Goal: Task Accomplishment & Management: Manage account settings

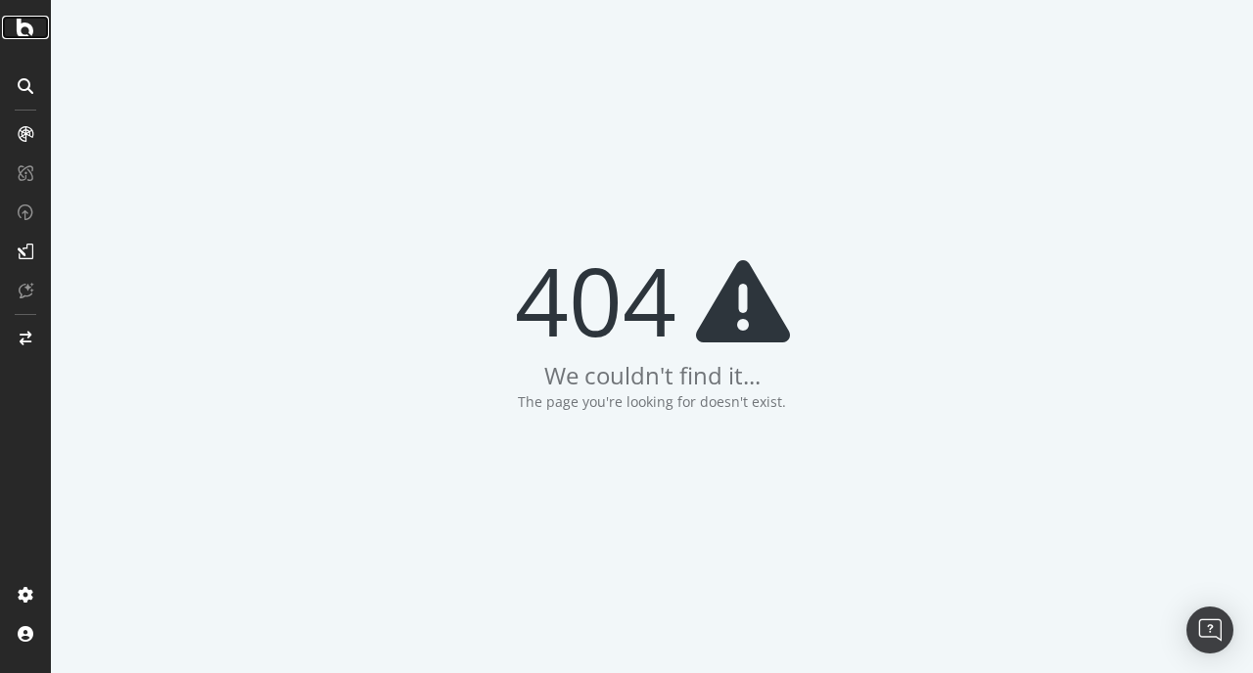
click at [26, 38] on icon at bounding box center [26, 27] width 18 height 23
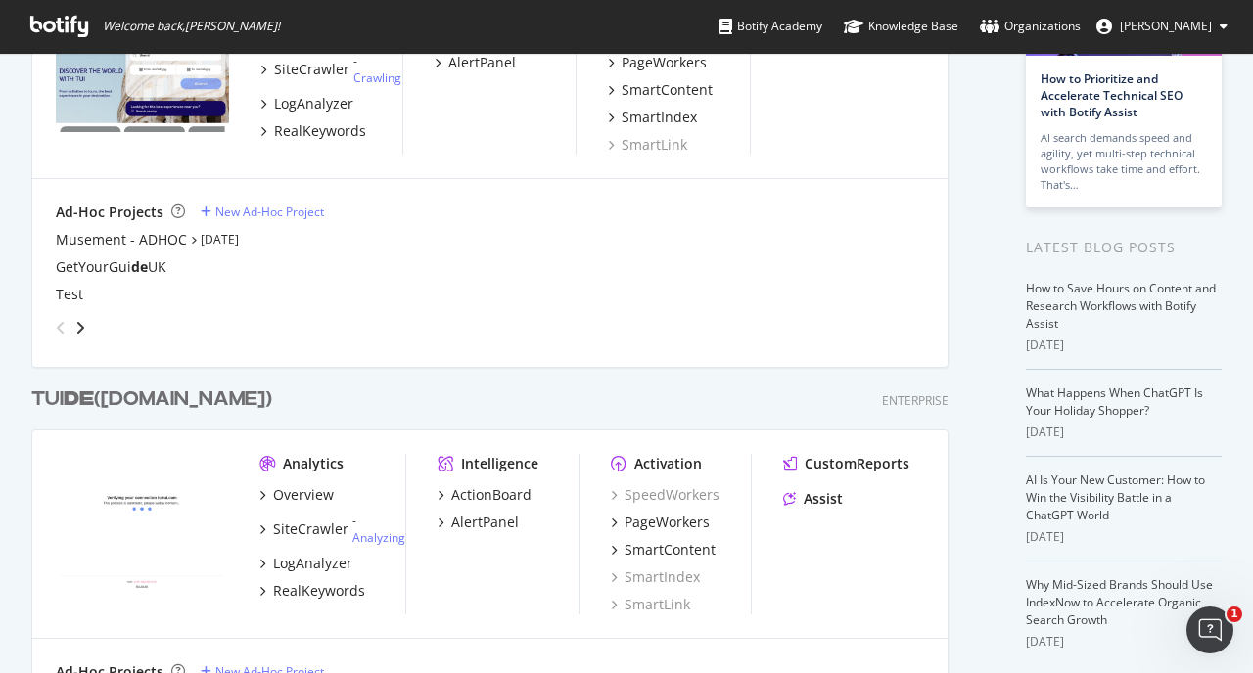
scroll to position [339, 0]
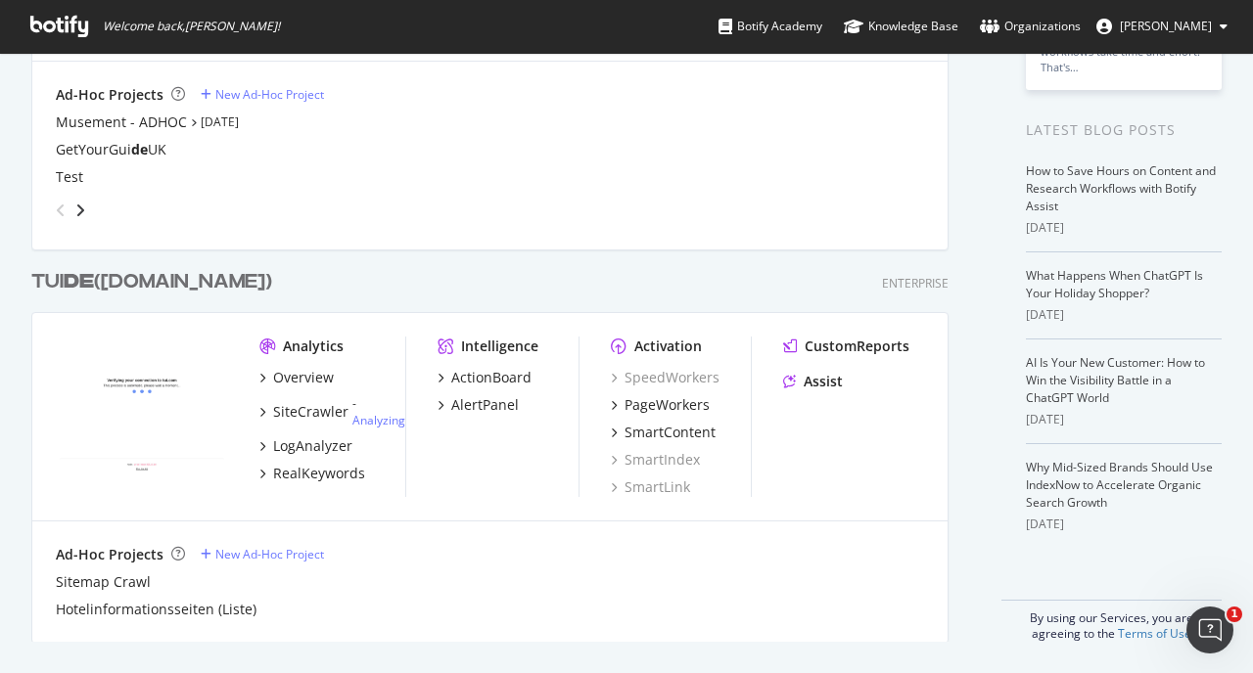
type input "de"
click at [103, 283] on div "TUI DE (tui.com)" at bounding box center [151, 282] width 241 height 28
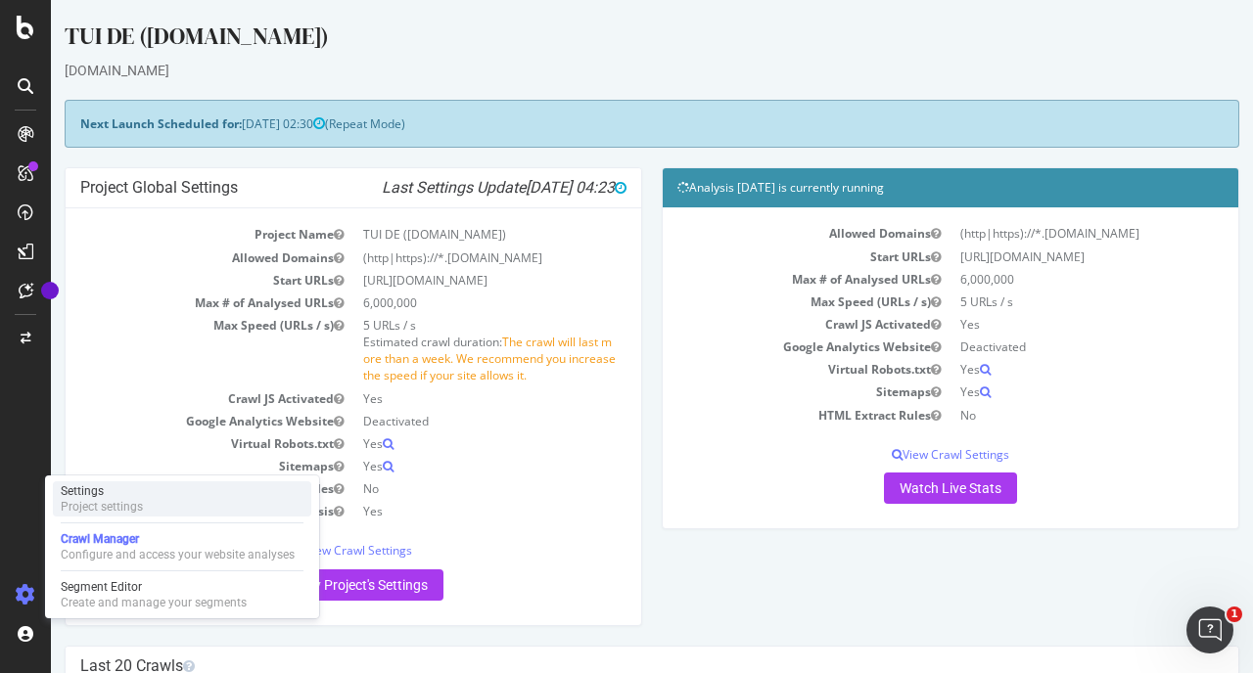
click at [137, 500] on div "Project settings" at bounding box center [102, 507] width 82 height 16
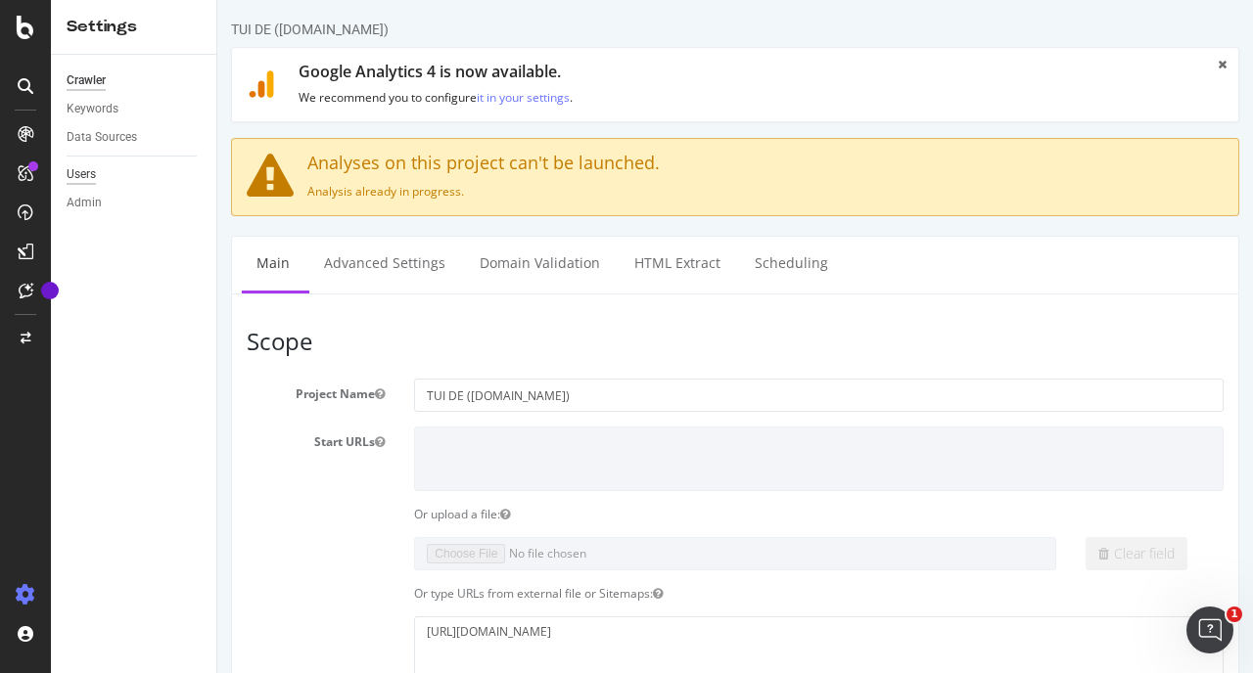
click at [81, 176] on div "Users" at bounding box center [81, 174] width 29 height 21
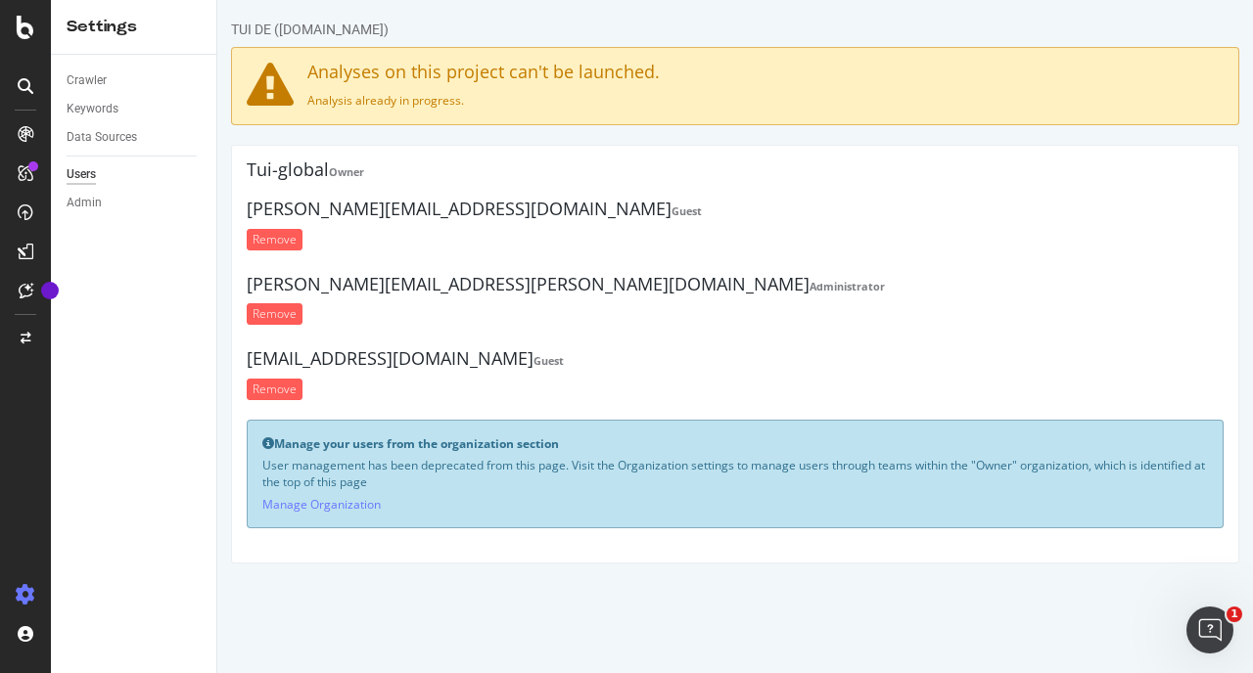
click at [344, 512] on p "Manage Organization" at bounding box center [734, 504] width 945 height 17
click at [346, 505] on link "Manage Organization" at bounding box center [321, 504] width 118 height 17
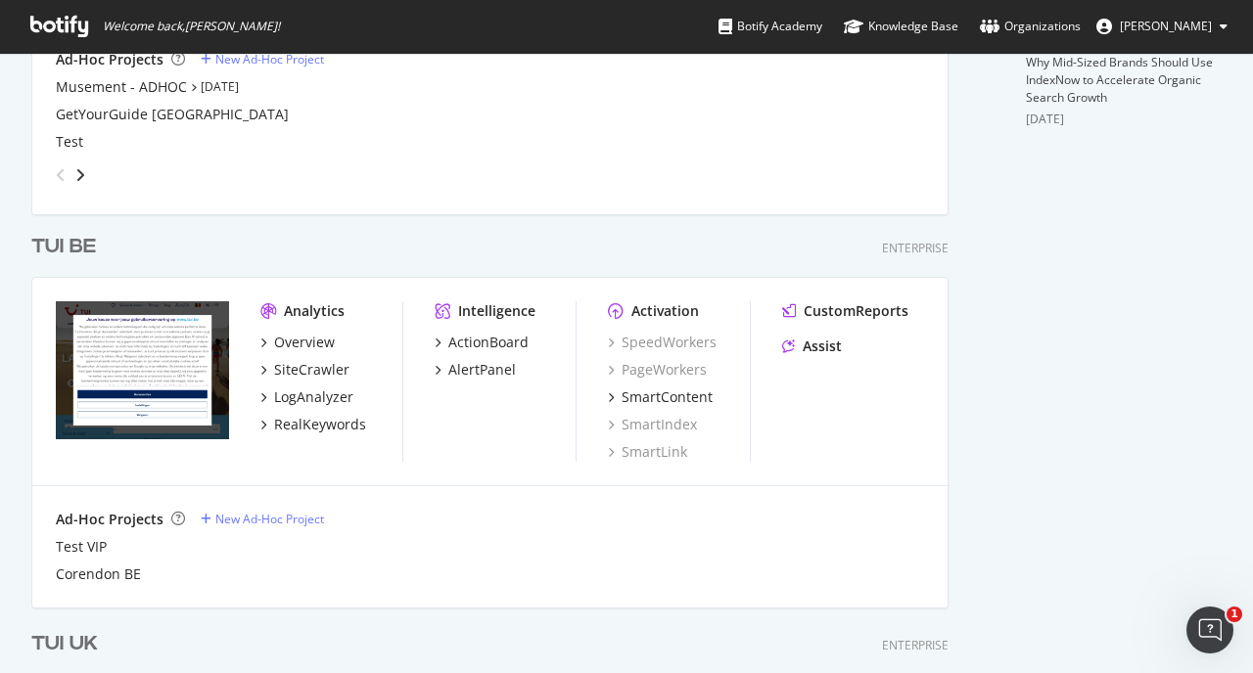
scroll to position [577, 0]
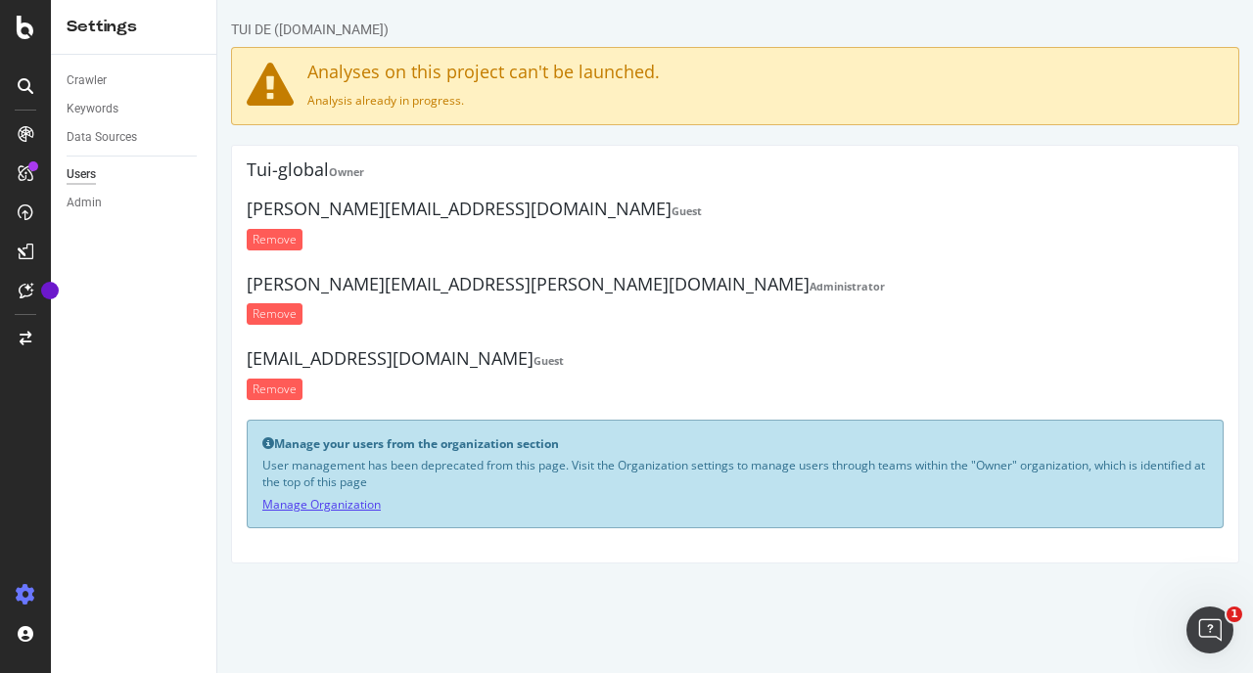
click at [313, 503] on link "Manage Organization" at bounding box center [321, 504] width 118 height 17
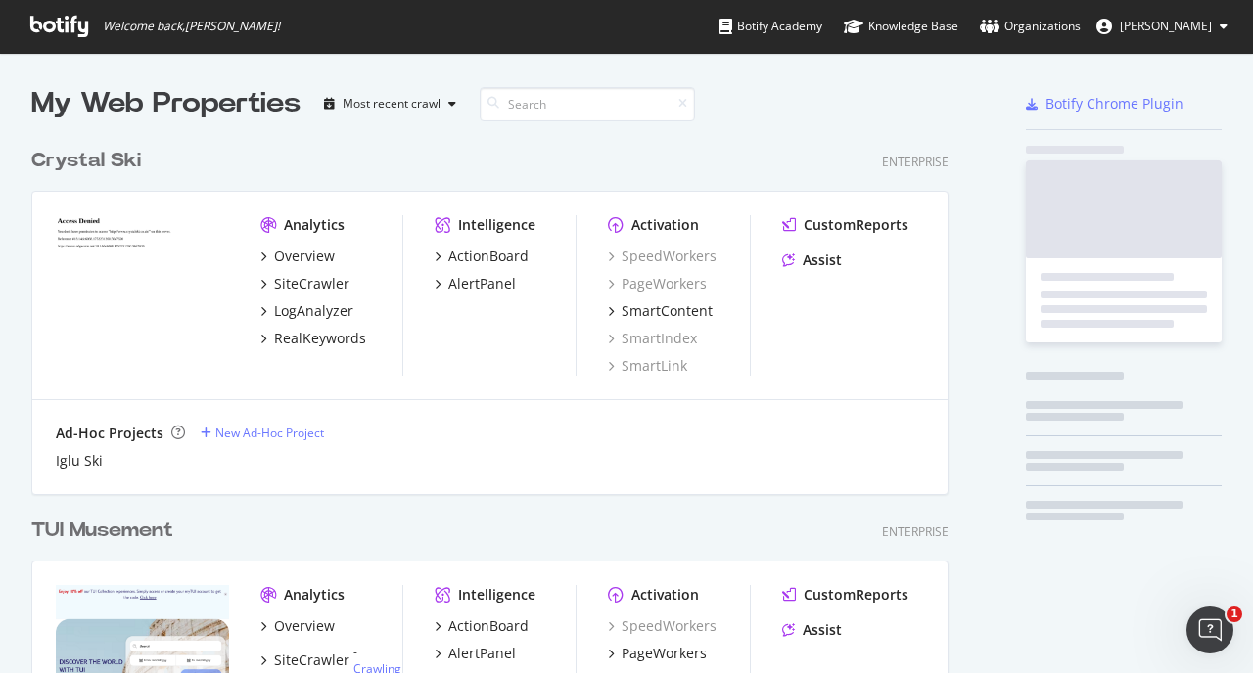
scroll to position [5222, 918]
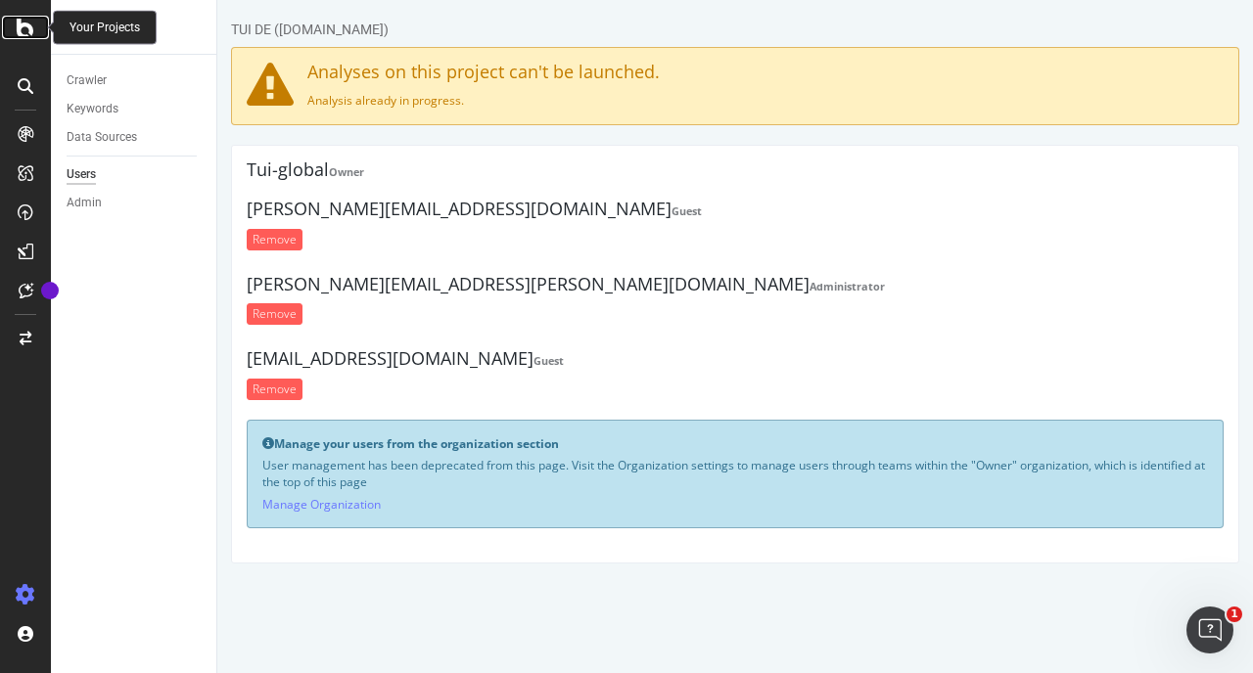
click at [23, 35] on icon at bounding box center [26, 27] width 18 height 23
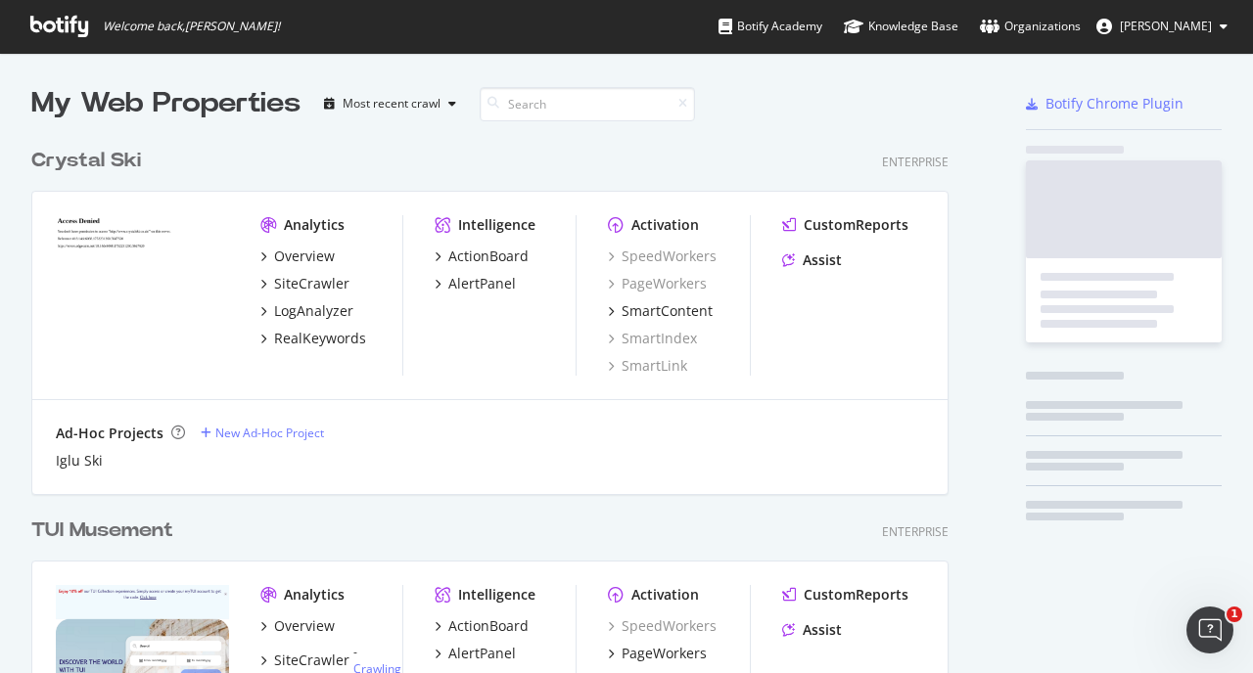
scroll to position [5222, 918]
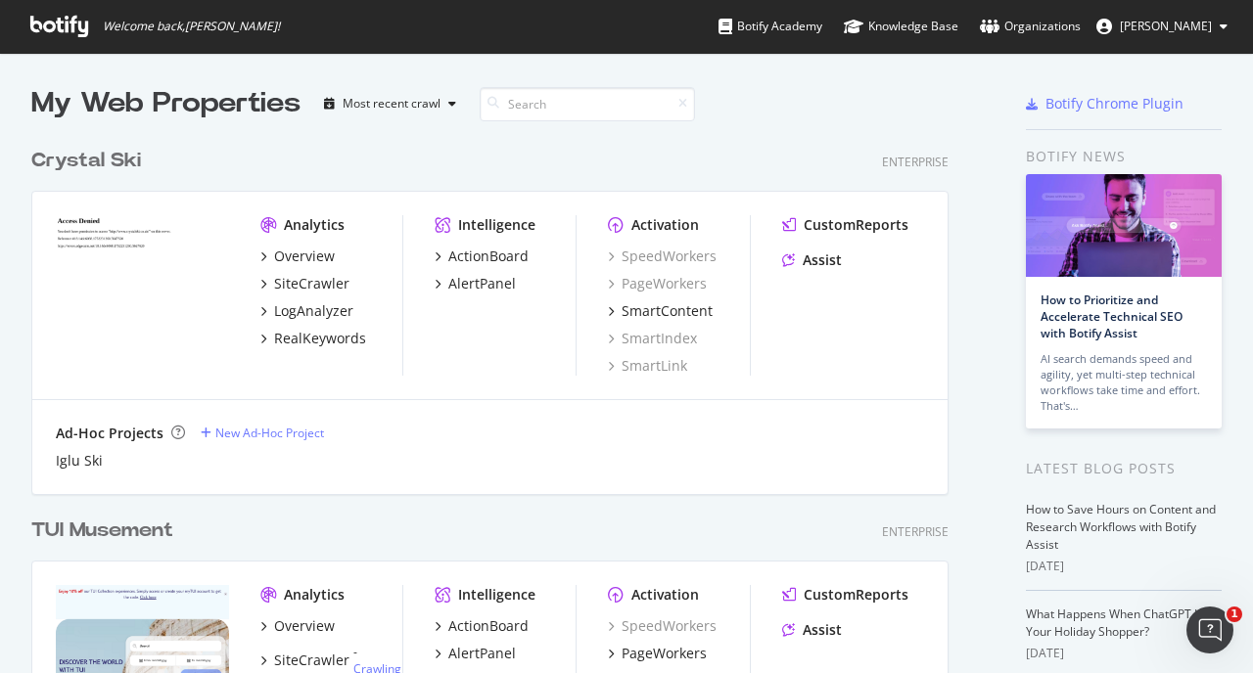
click at [204, 134] on div "Crystal Ski Enterprise Analytics Overview SiteCrawler LogAnalyzer RealKeywords …" at bounding box center [497, 308] width 933 height 370
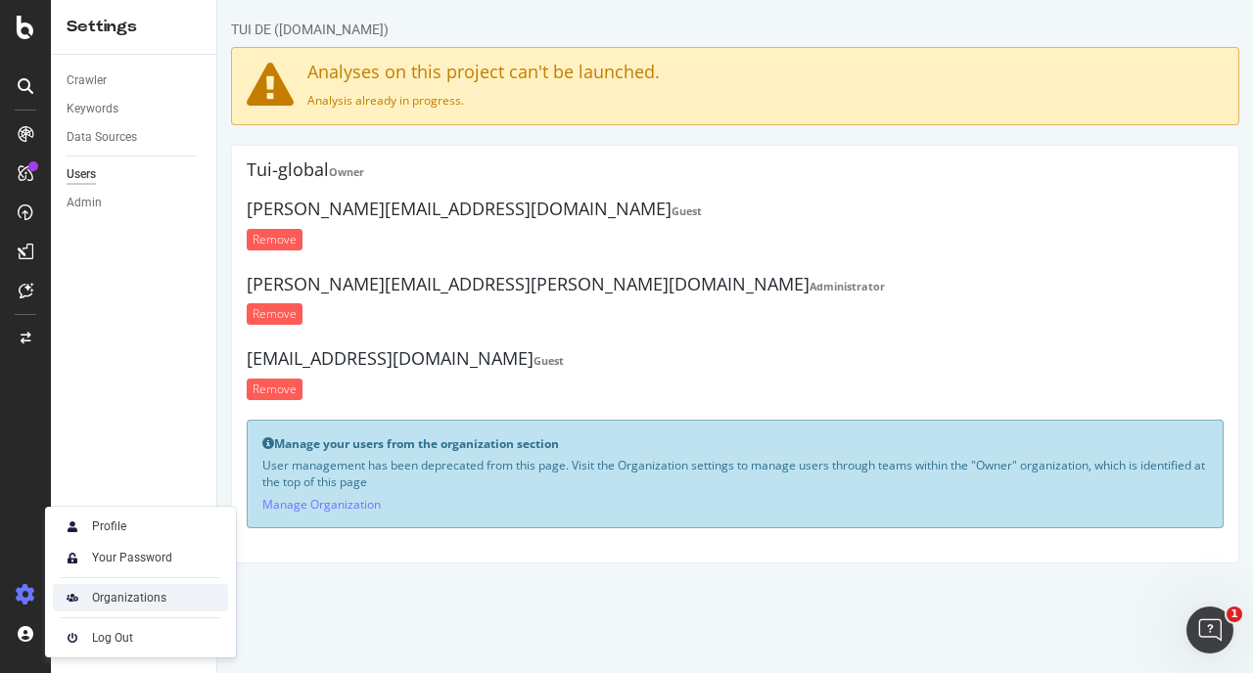
click at [123, 604] on div "Organizations" at bounding box center [129, 598] width 74 height 16
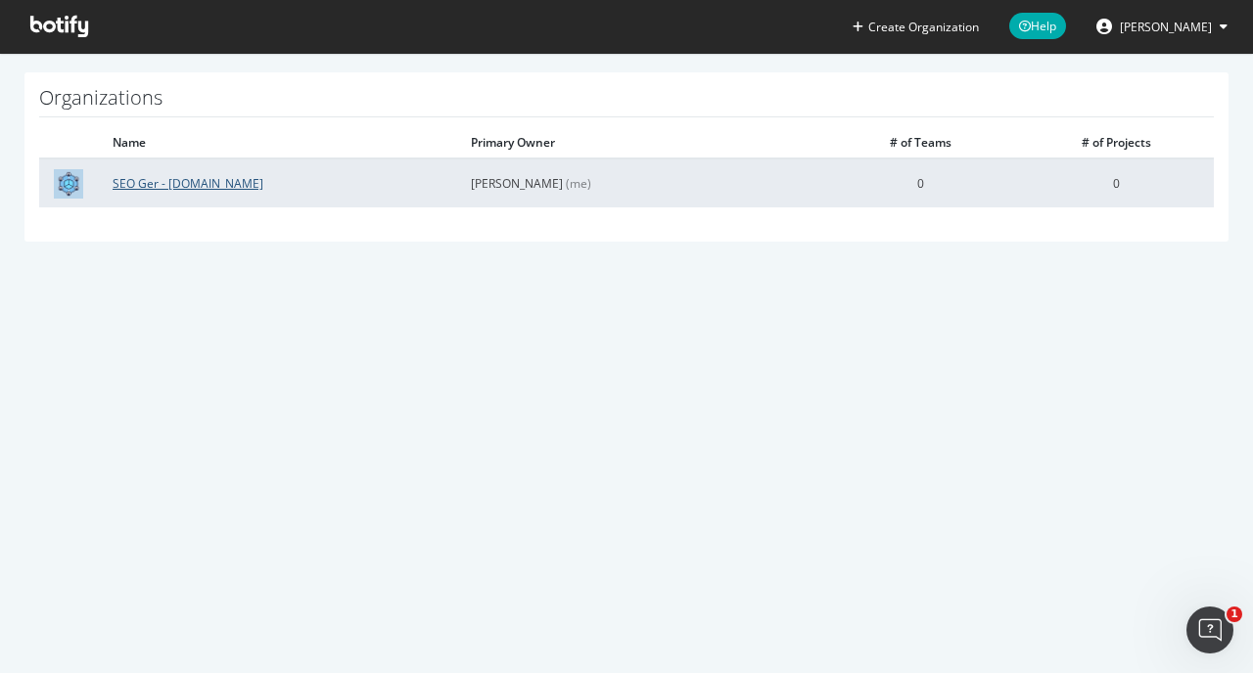
click at [179, 189] on link "SEO Ger - TUI.com" at bounding box center [188, 183] width 151 height 17
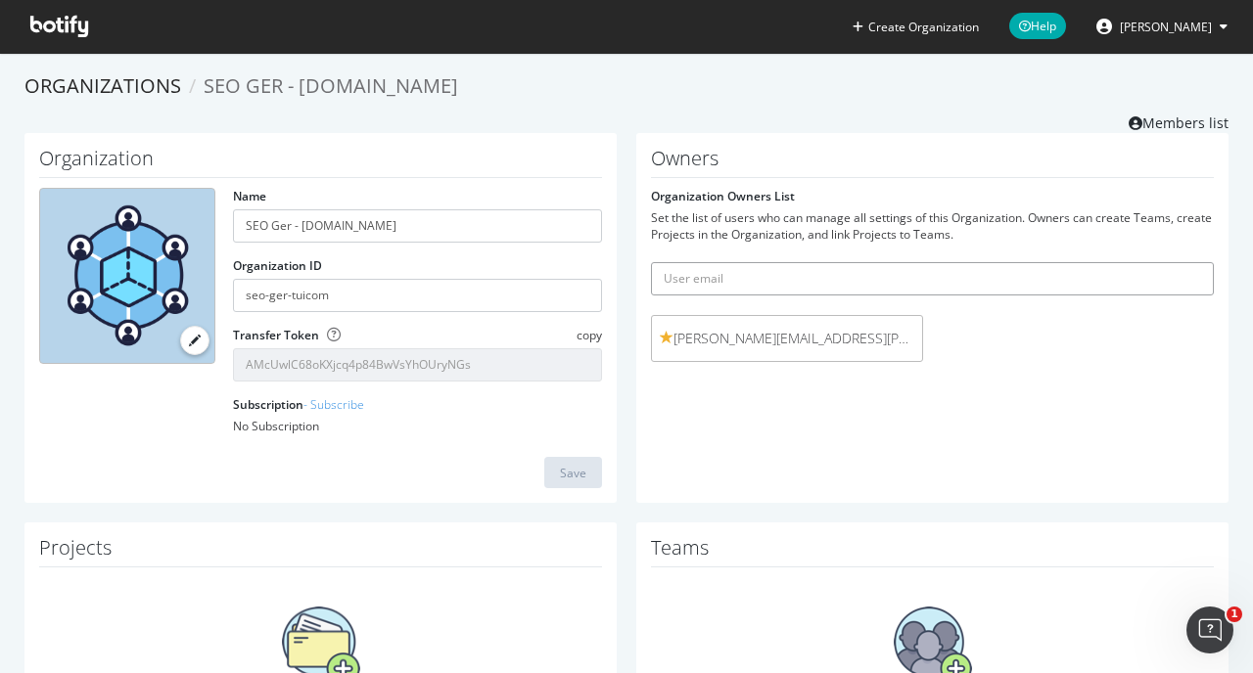
click at [723, 278] on input "text" at bounding box center [932, 278] width 563 height 33
paste input "jan.caerels@tui.be"
type input "jan.caerels@tui.be"
click at [1192, 277] on icon "submit" at bounding box center [1199, 278] width 14 height 11
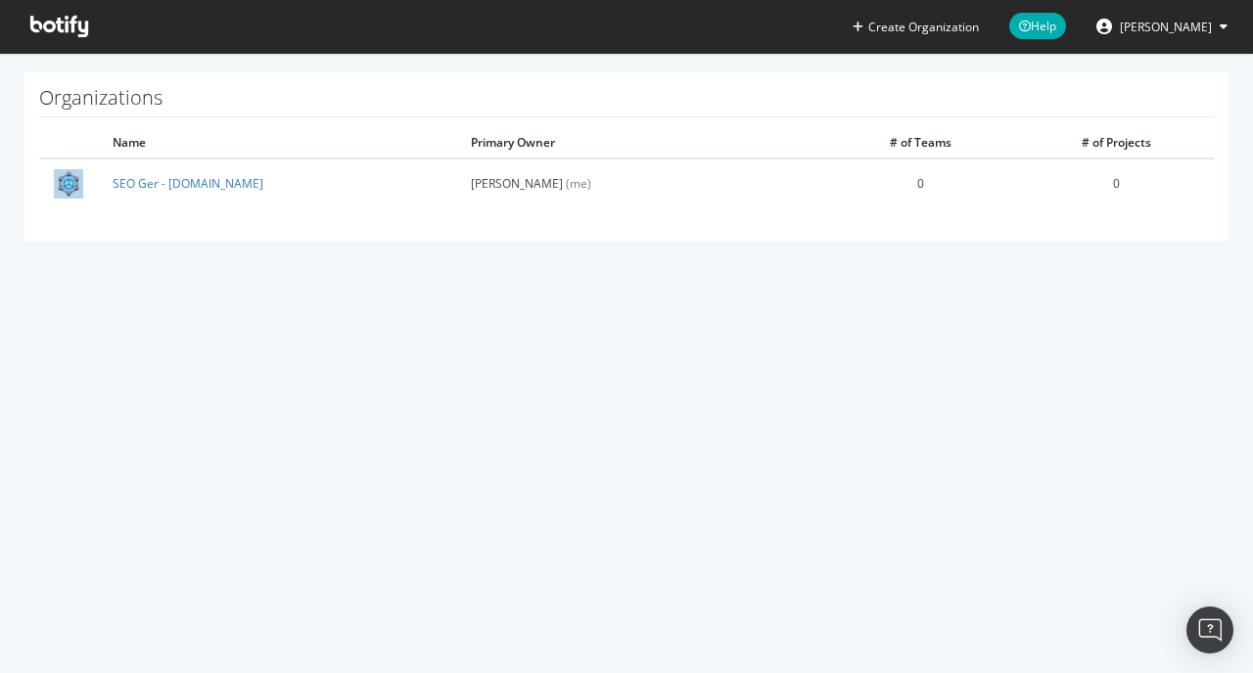
click at [420, 65] on section "Organizations Name Primary Owner # of Teams # of Projects [PERSON_NAME][DOMAIN_…" at bounding box center [626, 167] width 1253 height 228
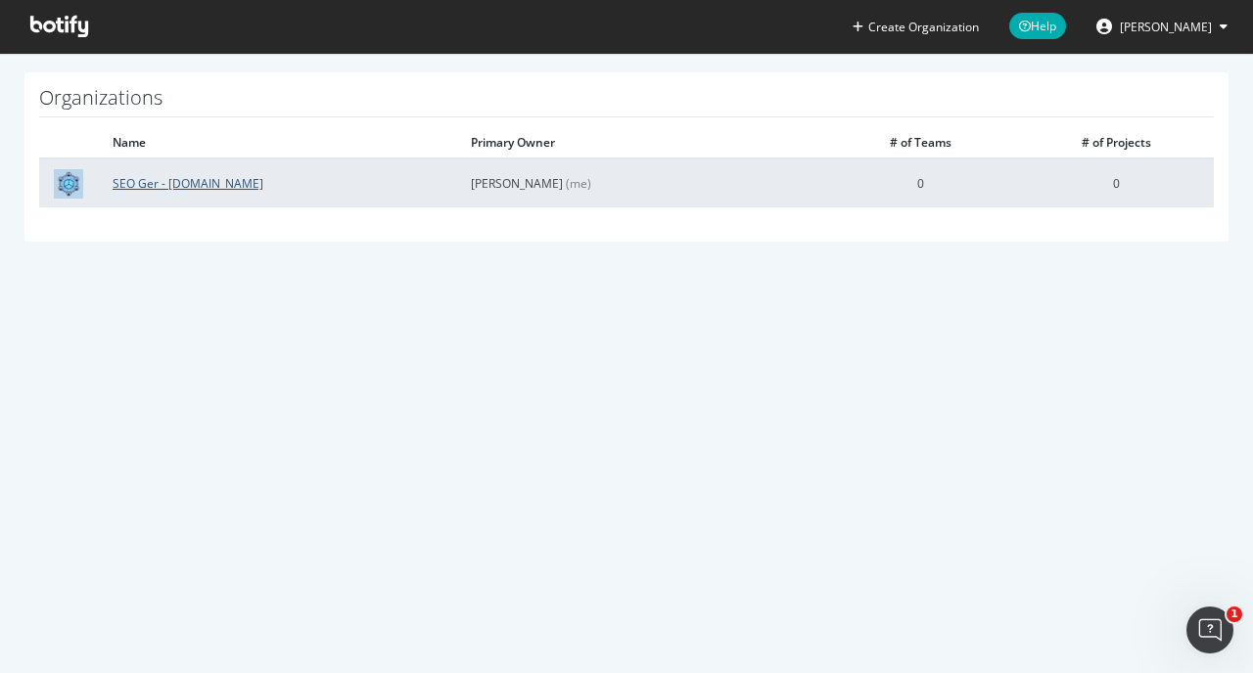
click at [202, 185] on link "SEO Ger - [DOMAIN_NAME]" at bounding box center [188, 183] width 151 height 17
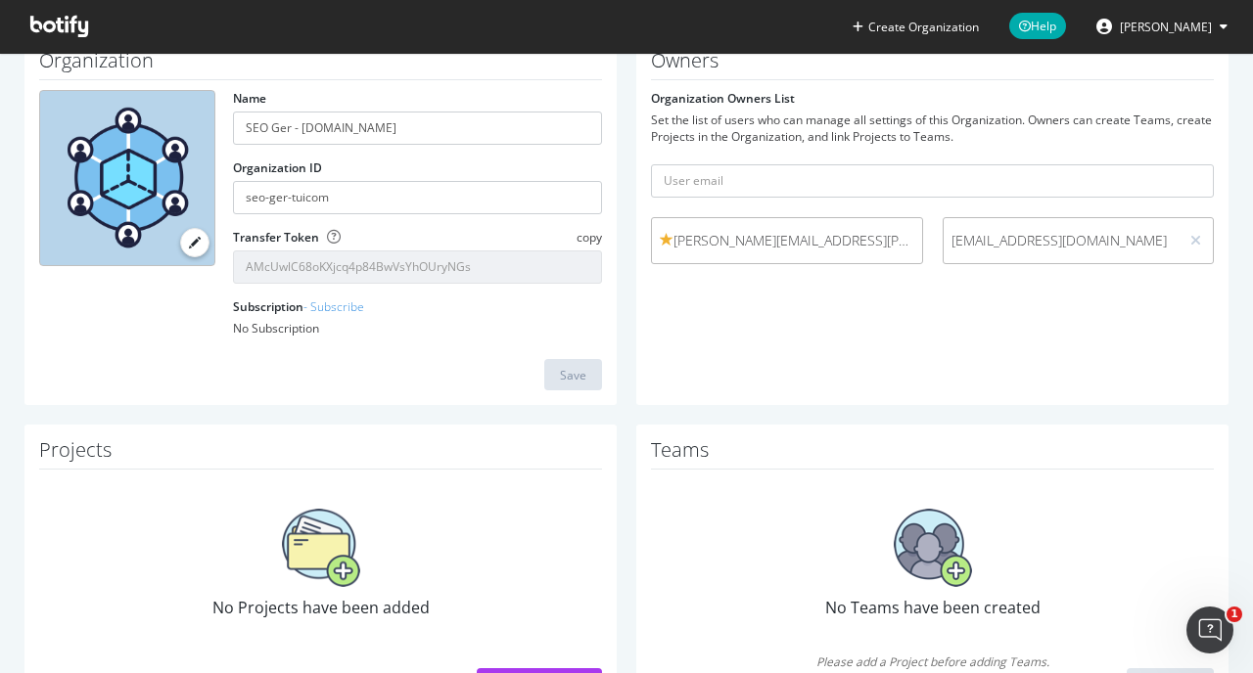
scroll to position [178, 0]
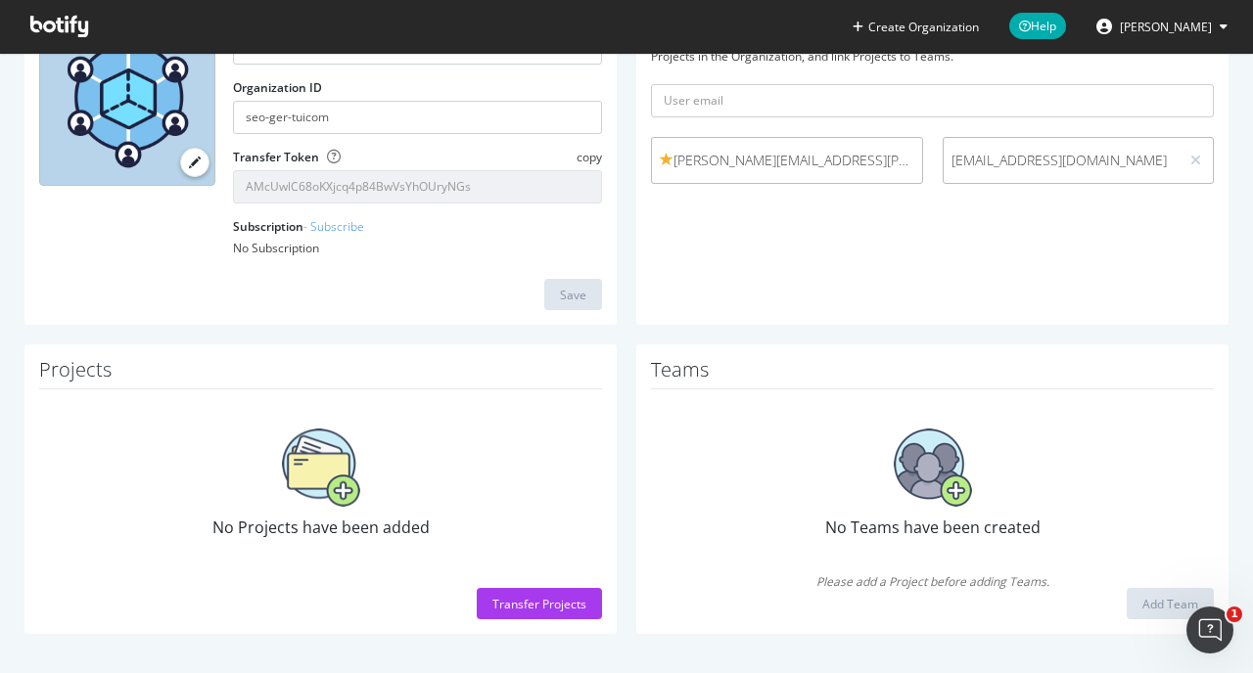
click at [530, 597] on div "Transfer Projects" at bounding box center [539, 604] width 94 height 17
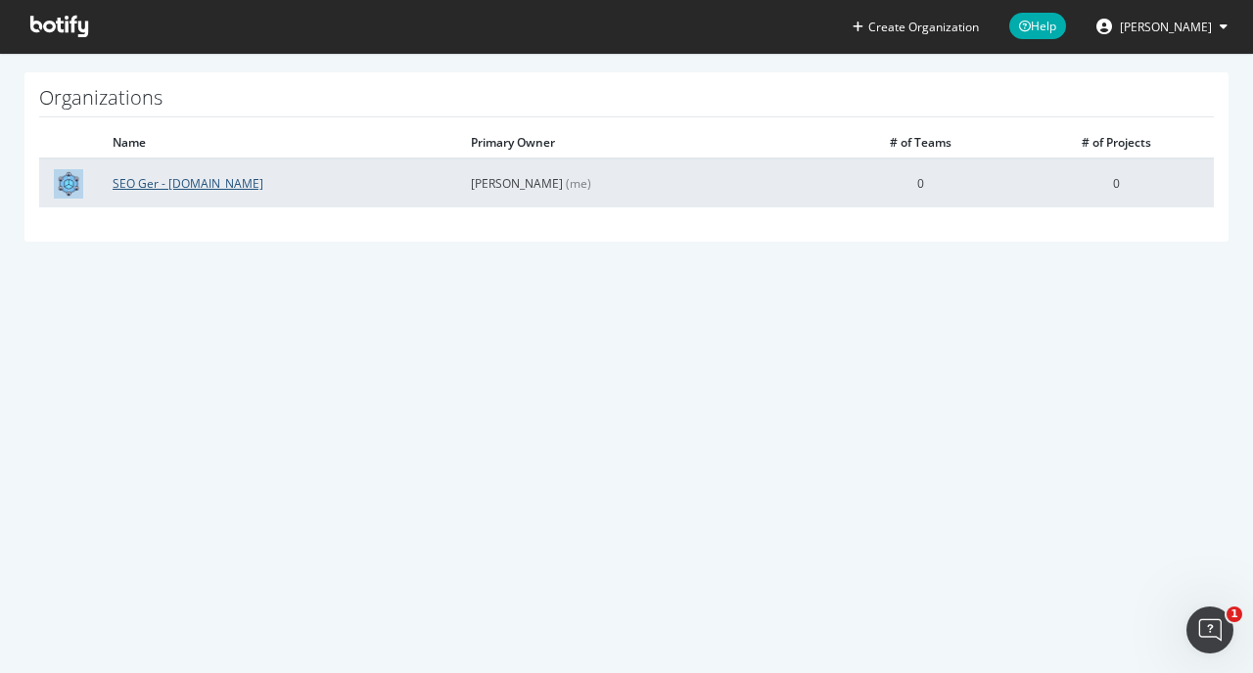
click at [191, 184] on link "SEO Ger - [DOMAIN_NAME]" at bounding box center [188, 183] width 151 height 17
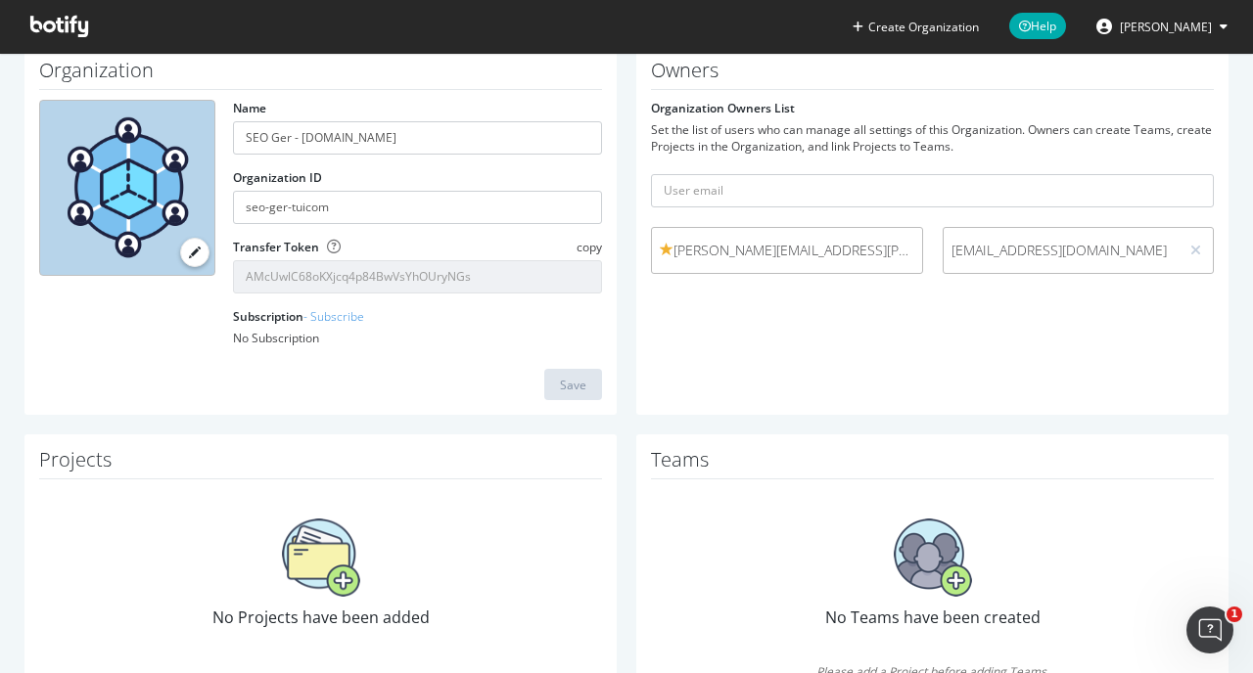
scroll to position [86, 0]
click at [1186, 252] on div at bounding box center [1195, 253] width 19 height 22
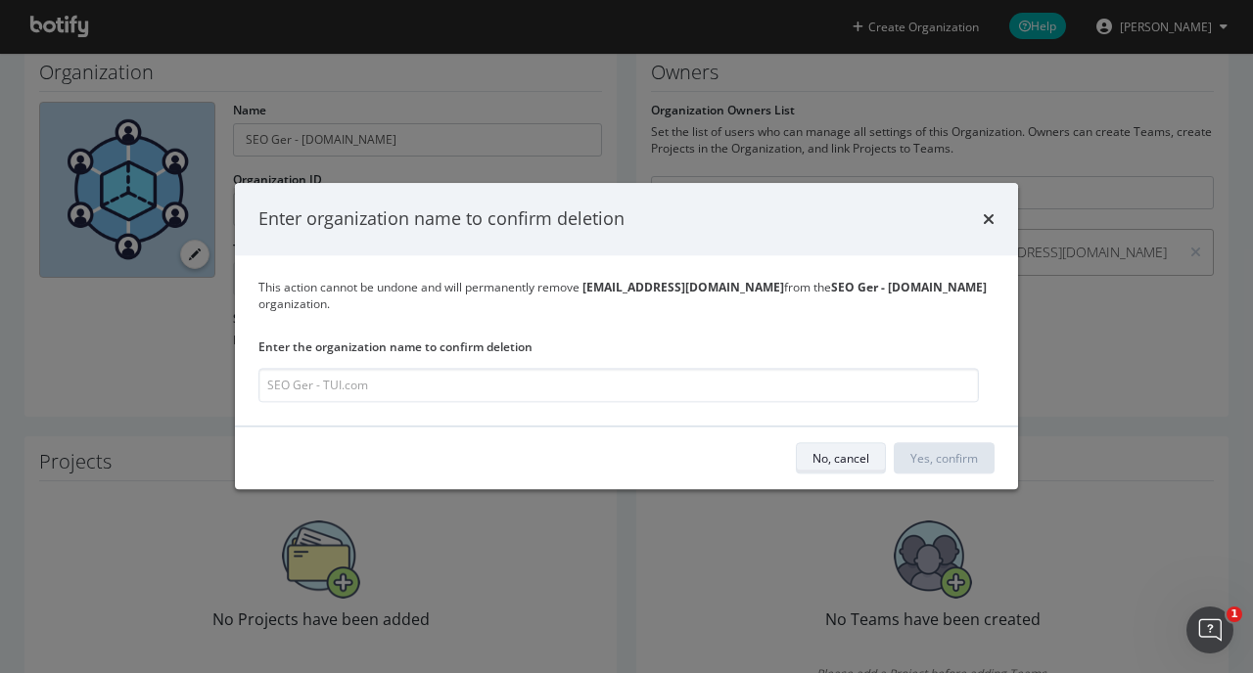
click at [852, 459] on div "No, cancel" at bounding box center [840, 458] width 57 height 27
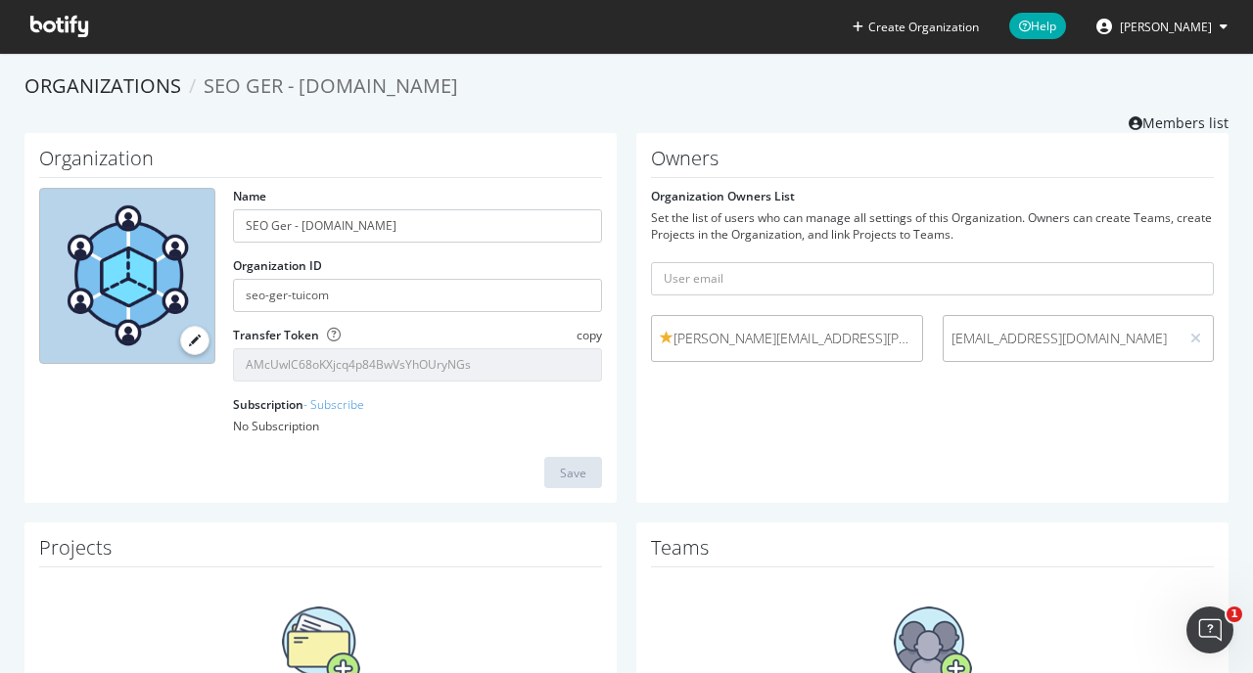
scroll to position [0, 0]
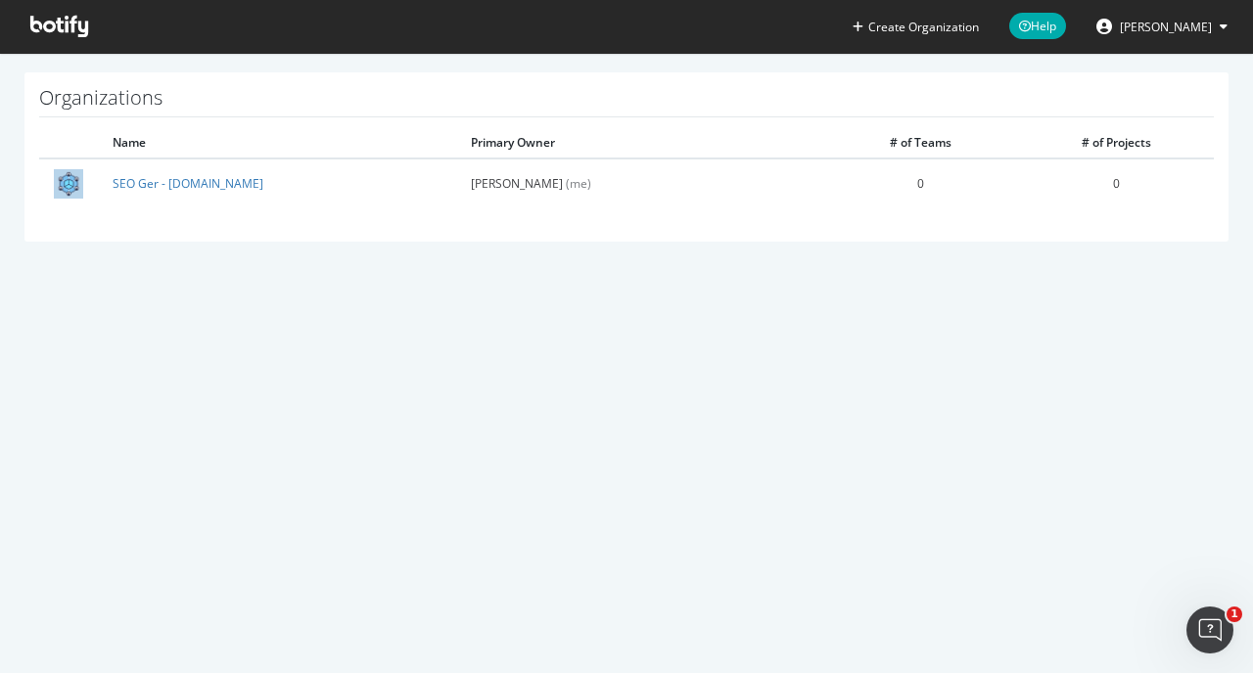
click at [1185, 24] on span "[PERSON_NAME]" at bounding box center [1166, 27] width 92 height 17
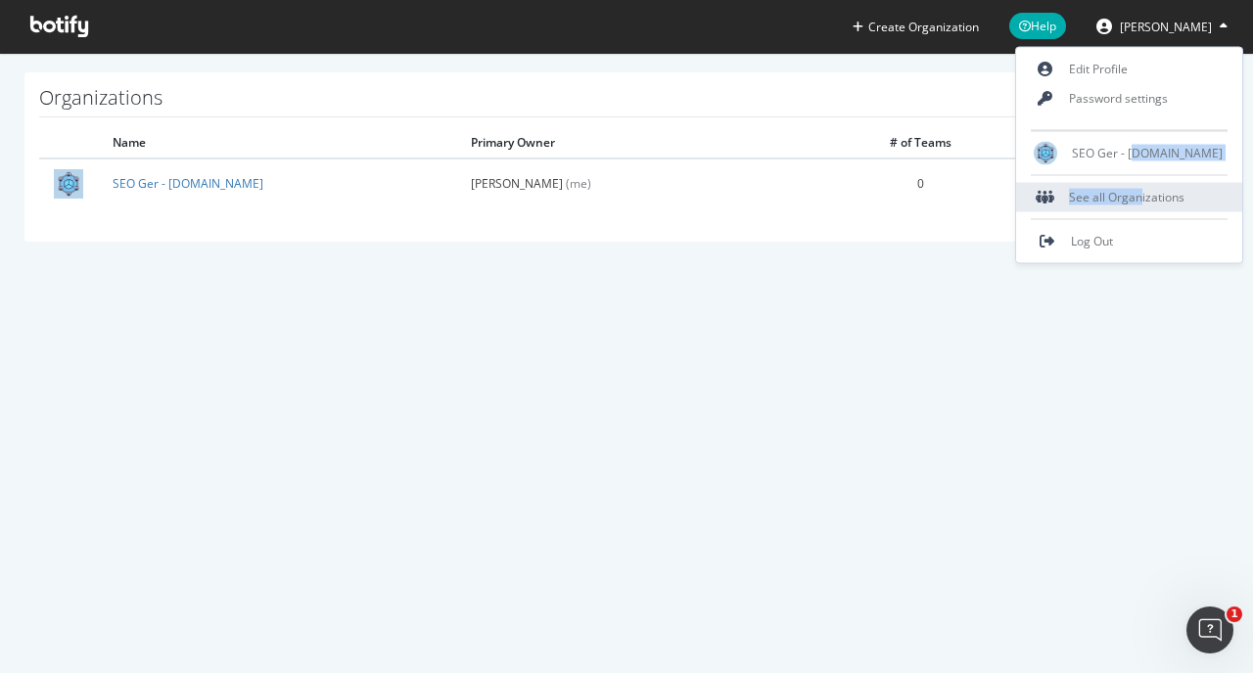
drag, startPoint x: 1175, startPoint y: 154, endPoint x: 1178, endPoint y: 193, distance: 39.3
click at [1178, 193] on div "Edit Profile Password settings SEO Ger - [DOMAIN_NAME] See all Organizations Lo…" at bounding box center [1129, 155] width 228 height 217
click at [1182, 194] on div "See all Organizations" at bounding box center [1129, 197] width 226 height 29
click at [1184, 194] on div "See all Organizations" at bounding box center [1129, 197] width 226 height 29
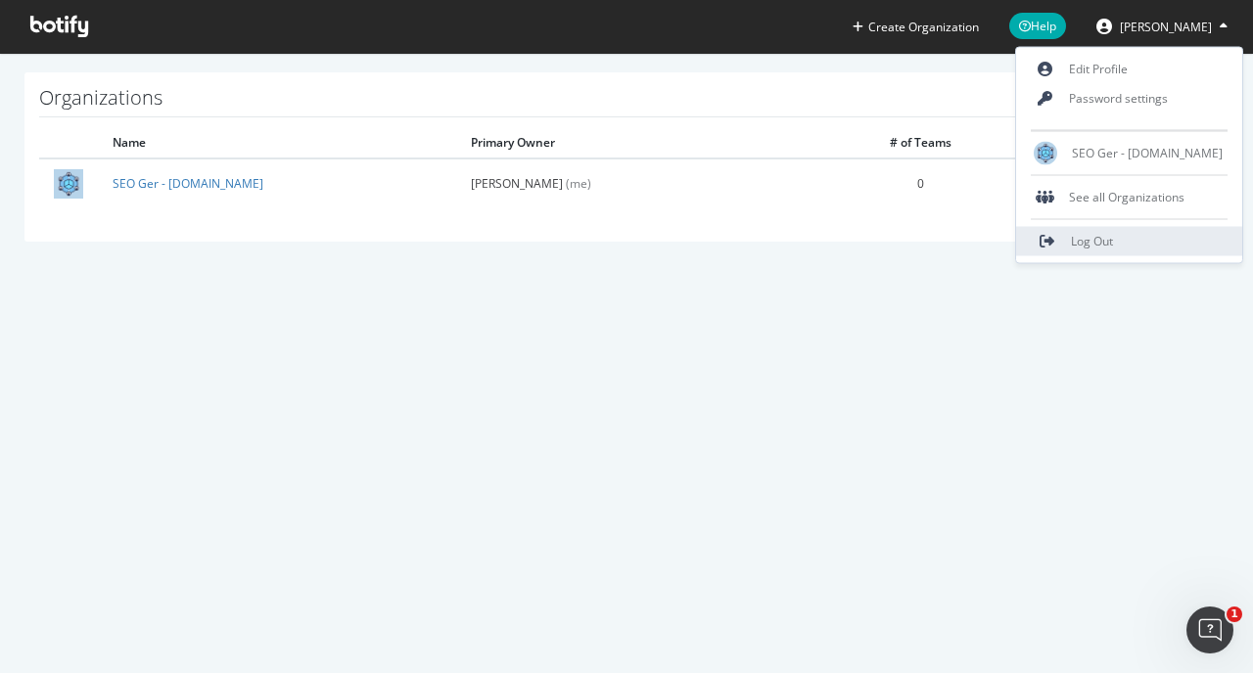
click at [1113, 244] on span "Log Out" at bounding box center [1092, 241] width 42 height 17
